Goal: Information Seeking & Learning: Find specific page/section

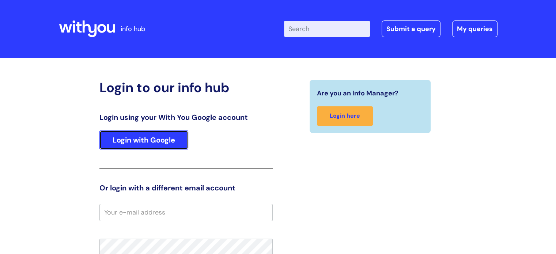
click at [177, 142] on link "Login with Google" at bounding box center [143, 140] width 89 height 19
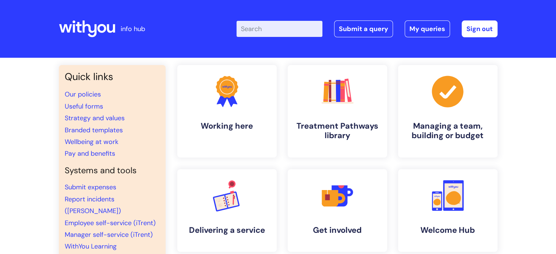
click at [294, 30] on input "Enter your search term here..." at bounding box center [280, 29] width 86 height 16
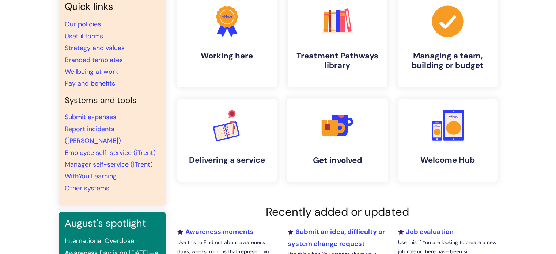
scroll to position [73, 0]
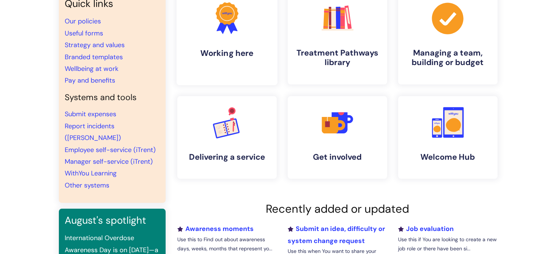
click at [218, 29] on icon at bounding box center [222, 26] width 12 height 16
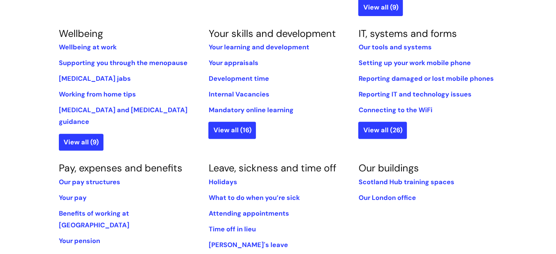
scroll to position [293, 0]
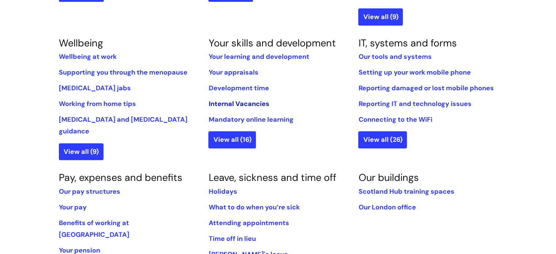
click at [249, 105] on link "Internal Vacancies" at bounding box center [238, 103] width 61 height 9
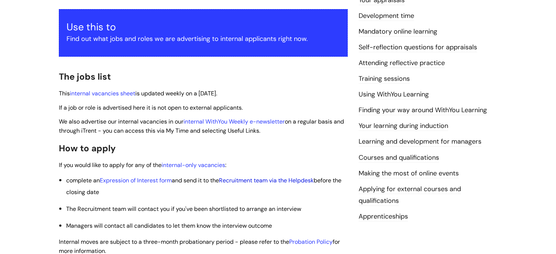
scroll to position [146, 0]
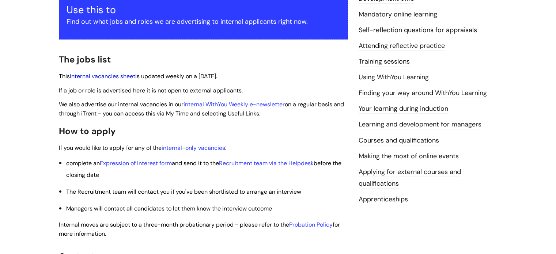
click at [101, 76] on link "internal vacancies sheet" at bounding box center [102, 76] width 65 height 8
